Goal: Task Accomplishment & Management: Use online tool/utility

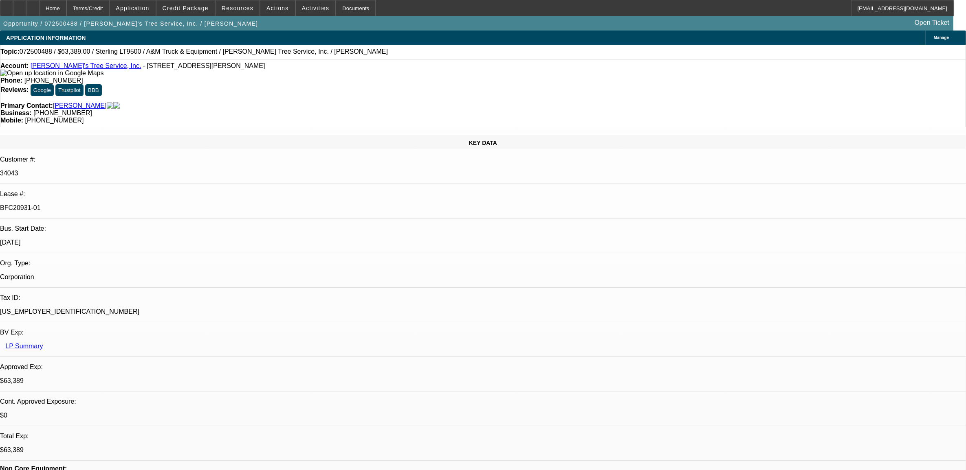
select select "0"
select select "2"
select select "0.1"
select select "0"
select select "2"
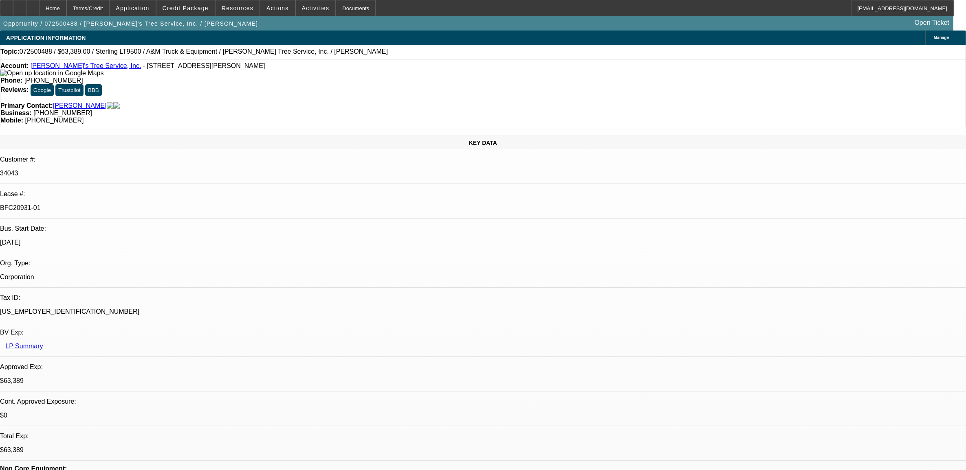
select select "0.1"
select select "0"
select select "2"
select select "0.1"
select select "0"
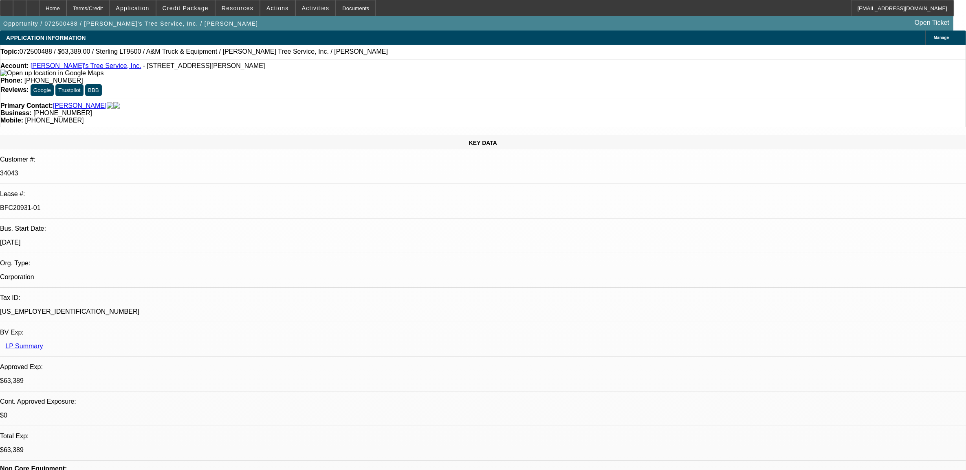
select select "2"
select select "0.1"
select select "1"
select select "2"
select select "4"
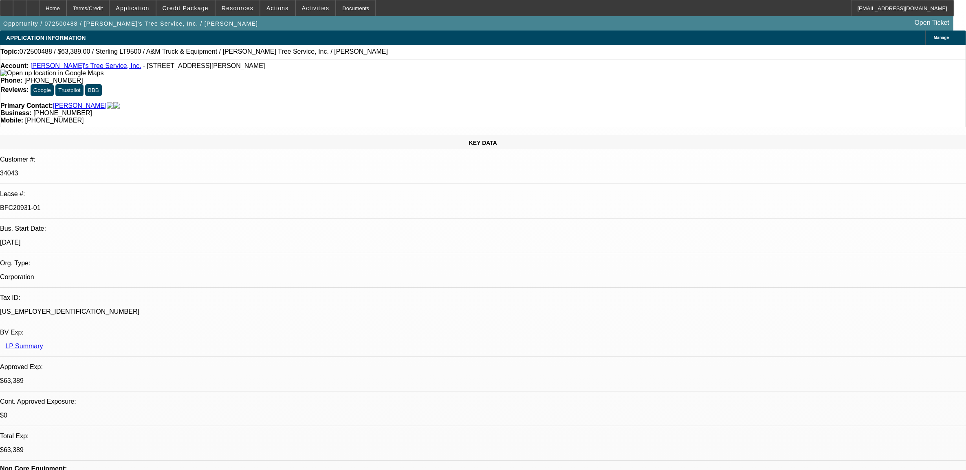
select select "1"
select select "2"
select select "4"
select select "1"
select select "2"
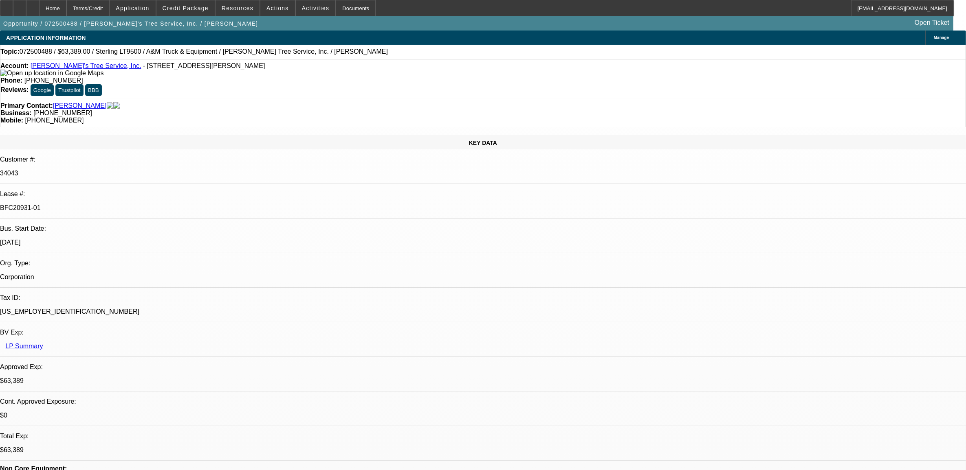
select select "4"
select select "1"
select select "2"
select select "4"
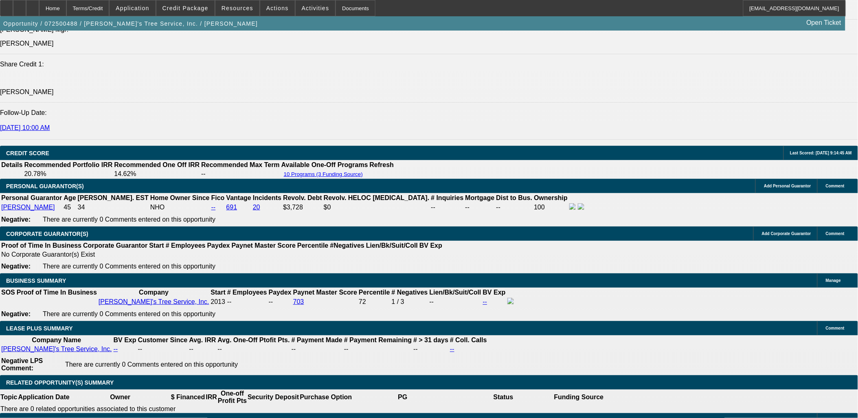
scroll to position [1222, 0]
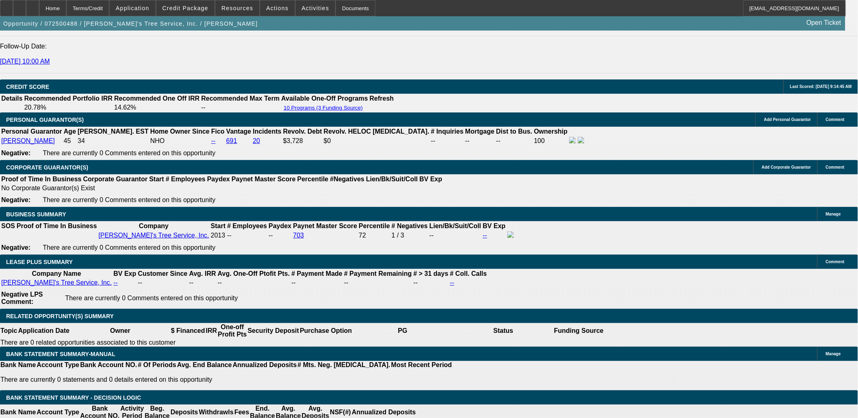
drag, startPoint x: 187, startPoint y: 200, endPoint x: 202, endPoint y: 200, distance: 14.7
drag, startPoint x: 202, startPoint y: 200, endPoint x: 159, endPoint y: 160, distance: 58.0
drag, startPoint x: 188, startPoint y: 380, endPoint x: 231, endPoint y: 380, distance: 43.6
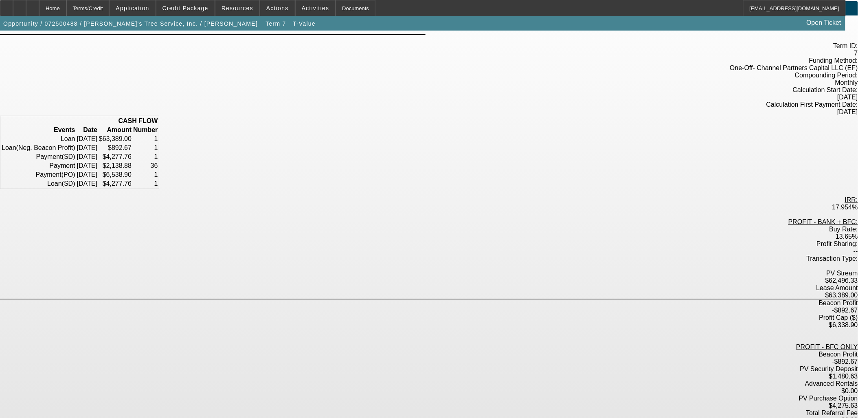
scroll to position [45, 0]
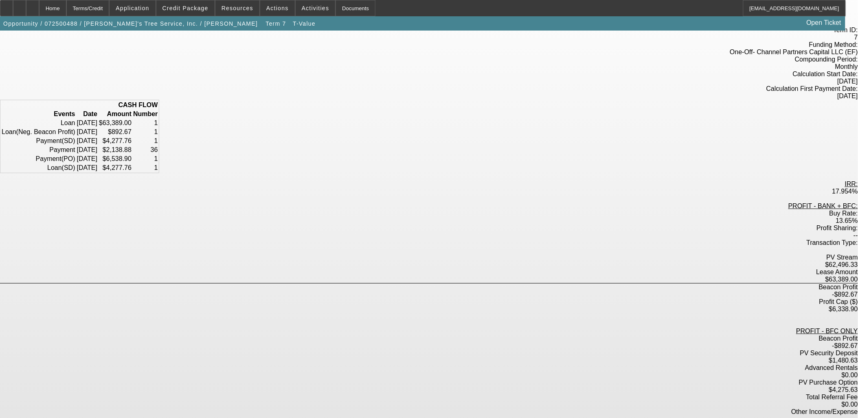
drag, startPoint x: 367, startPoint y: 290, endPoint x: 389, endPoint y: 290, distance: 22.0
click at [389, 349] on div "PV Security Deposit" at bounding box center [429, 352] width 858 height 7
drag, startPoint x: 389, startPoint y: 290, endPoint x: 383, endPoint y: 295, distance: 7.8
click at [383, 364] on div "Advanced Rentals" at bounding box center [429, 367] width 858 height 7
drag, startPoint x: 383, startPoint y: 295, endPoint x: 385, endPoint y: 303, distance: 8.7
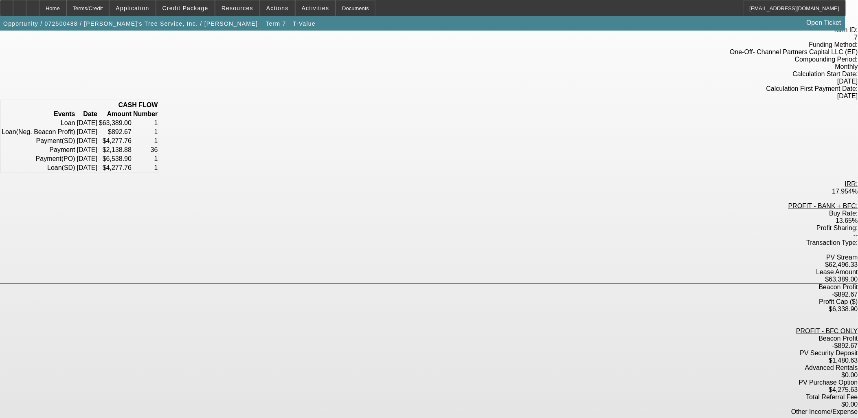
click at [385, 379] on div "PV Purchase Option" at bounding box center [429, 382] width 858 height 7
drag, startPoint x: 385, startPoint y: 303, endPoint x: 399, endPoint y: 321, distance: 22.5
click at [399, 408] on div "Other Income/Expense" at bounding box center [429, 411] width 858 height 7
drag, startPoint x: 399, startPoint y: 321, endPoint x: 361, endPoint y: 320, distance: 37.9
click at [361, 408] on div "Other Income/Expense" at bounding box center [429, 411] width 858 height 7
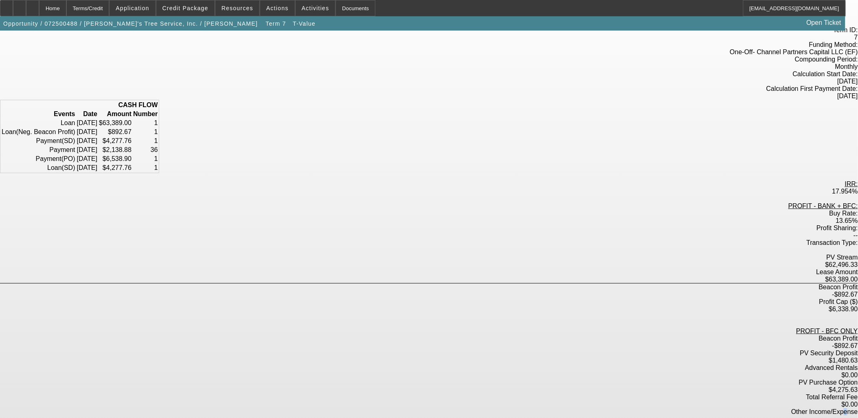
drag, startPoint x: 361, startPoint y: 320, endPoint x: 374, endPoint y: 322, distance: 12.5
click at [374, 322] on div "PROFIT - BANK + BFC: Buy Rate: 13.65% Profit Sharing: -- Transaction Type: PV S…" at bounding box center [429, 331] width 858 height 259
click at [468, 364] on div "Advanced Rentals $0.00" at bounding box center [429, 371] width 858 height 15
drag, startPoint x: 490, startPoint y: 333, endPoint x: 457, endPoint y: 333, distance: 33.8
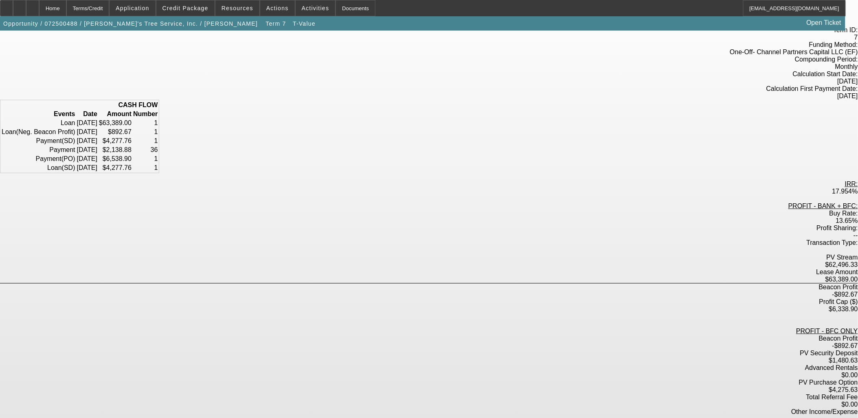
drag, startPoint x: 462, startPoint y: 332, endPoint x: 491, endPoint y: 332, distance: 29.3
drag, startPoint x: 491, startPoint y: 332, endPoint x: 565, endPoint y: 314, distance: 75.4
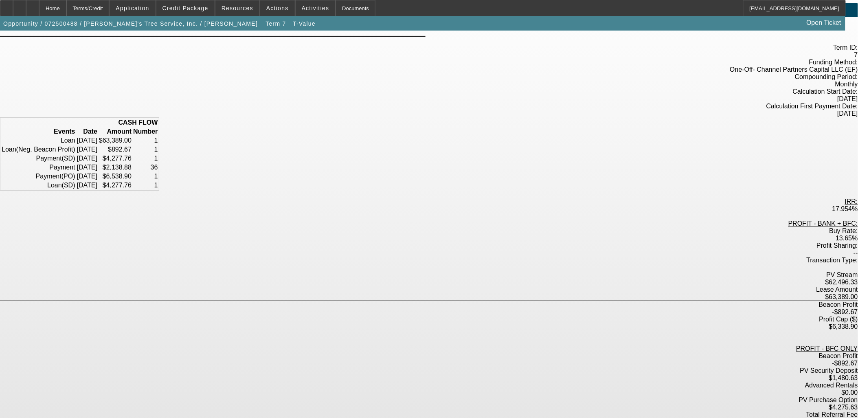
scroll to position [0, 0]
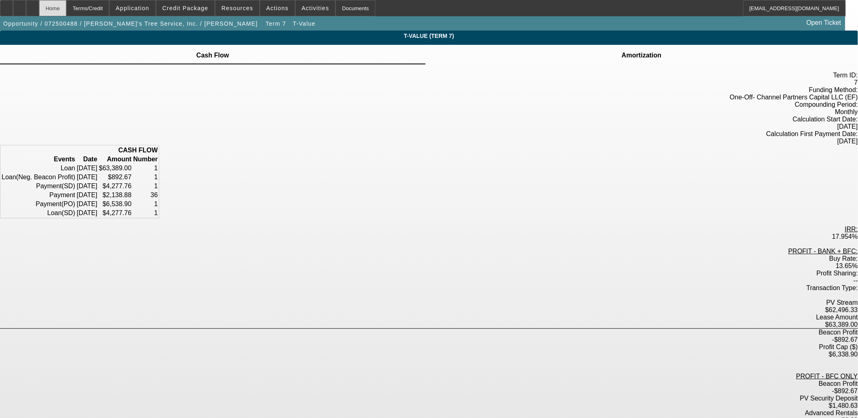
click at [66, 7] on div "Home" at bounding box center [52, 8] width 27 height 16
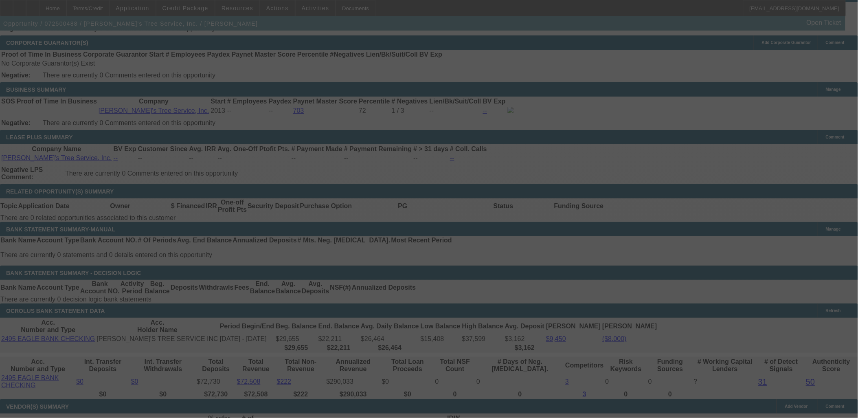
scroll to position [1352, 0]
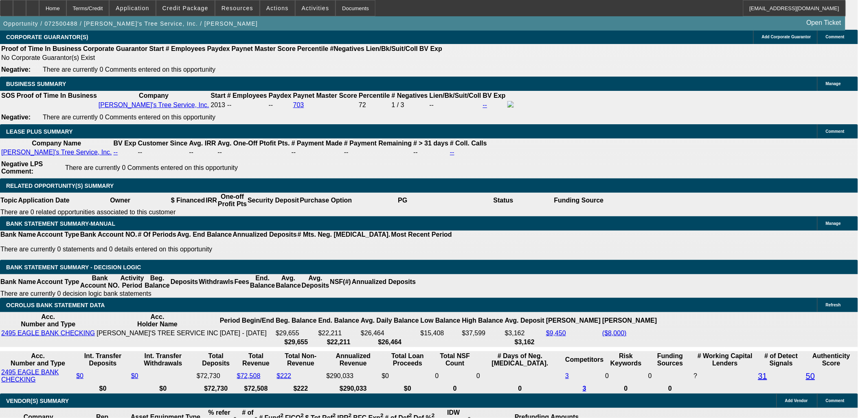
select select "0"
select select "2"
select select "0.1"
select select "4"
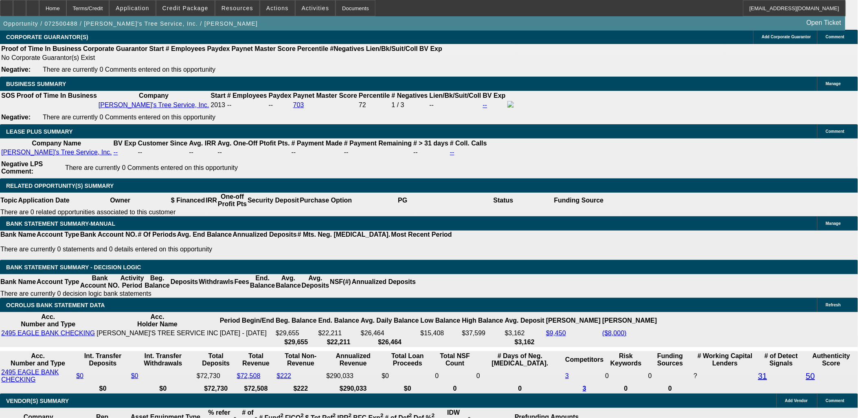
select select "0"
select select "2"
select select "0.1"
select select "4"
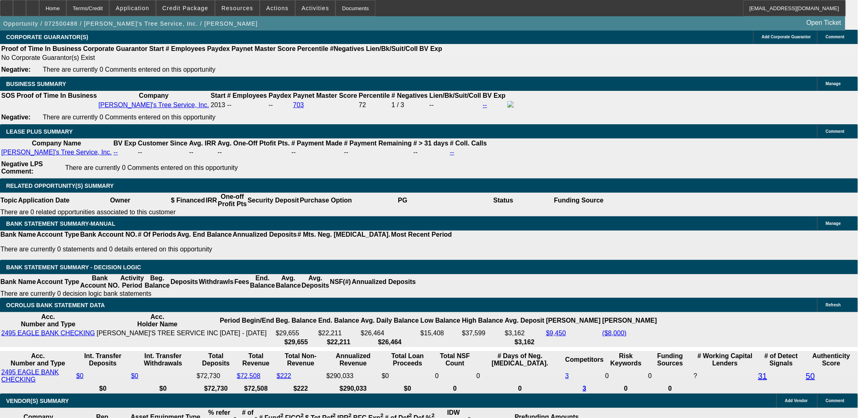
select select "0"
select select "2"
select select "0.1"
select select "4"
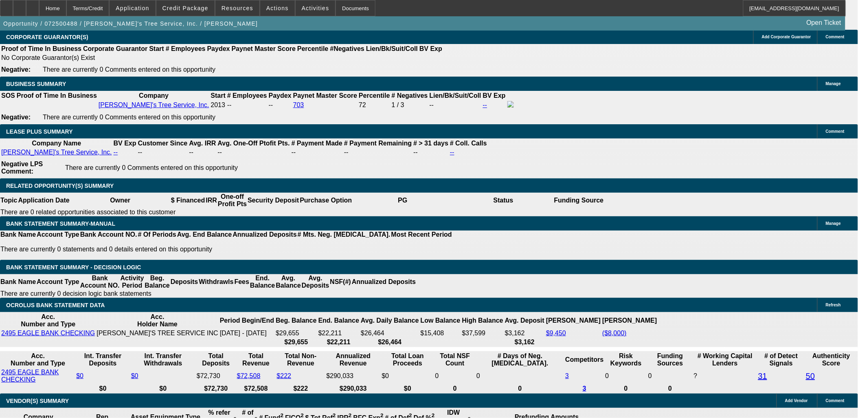
select select "0"
select select "2"
select select "0.1"
select select "4"
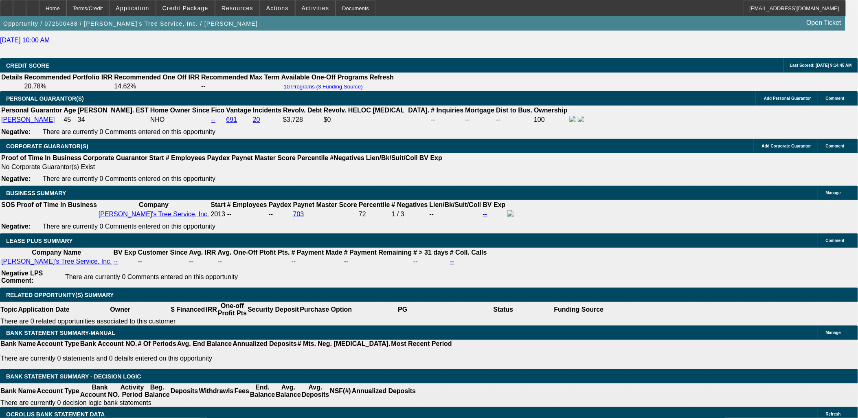
scroll to position [1222, 0]
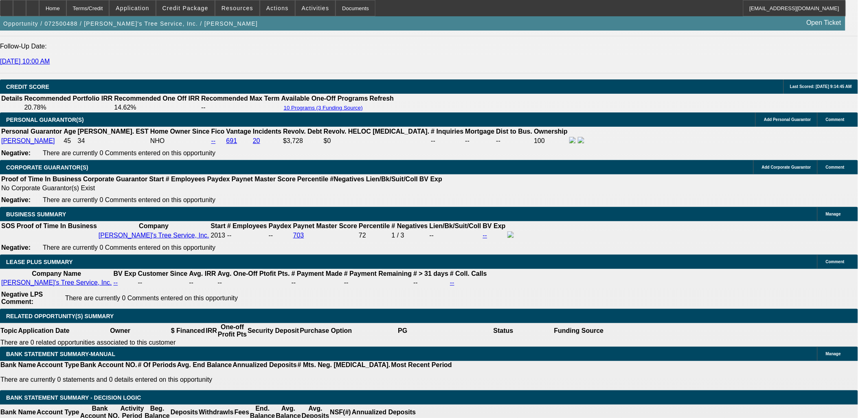
drag, startPoint x: 655, startPoint y: 125, endPoint x: 659, endPoint y: 112, distance: 14.4
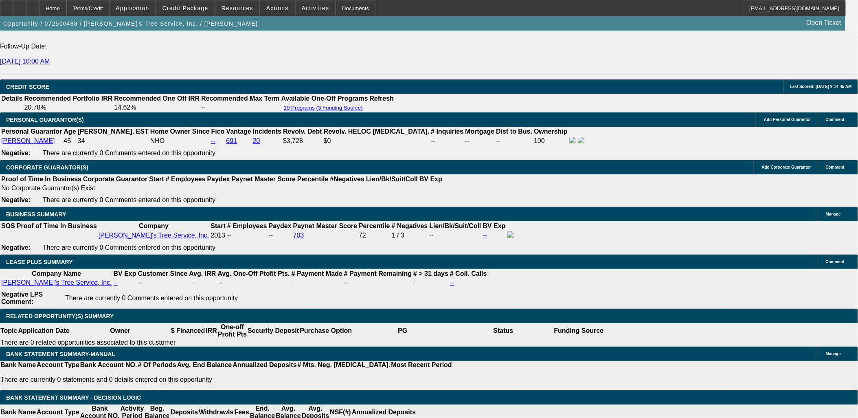
drag, startPoint x: 681, startPoint y: 94, endPoint x: 699, endPoint y: 76, distance: 25.1
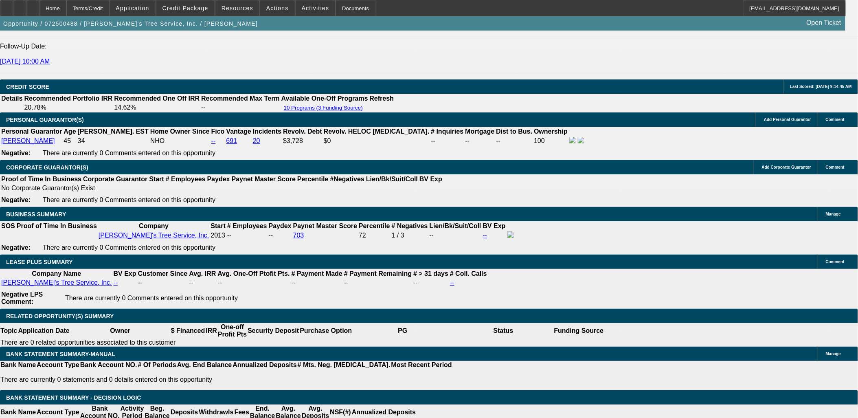
drag, startPoint x: 681, startPoint y: 145, endPoint x: 686, endPoint y: 149, distance: 6.3
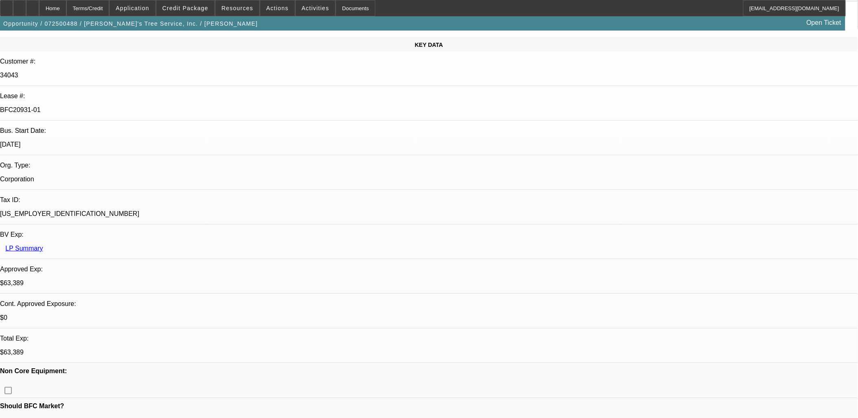
scroll to position [0, 0]
